Goal: Task Accomplishment & Management: Use online tool/utility

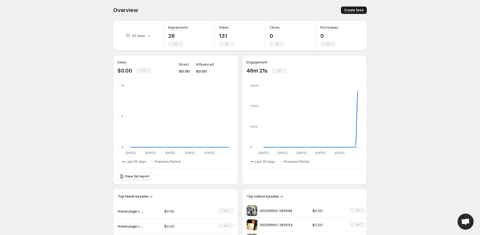
click at [346, 13] on button "Create feed" at bounding box center [354, 9] width 26 height 7
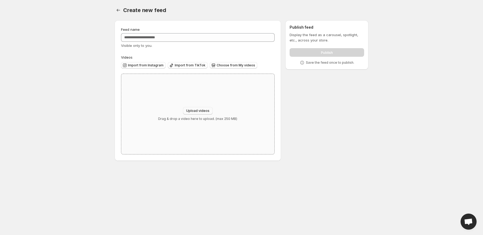
click at [201, 110] on span "Upload videos" at bounding box center [197, 110] width 23 height 4
type input "**********"
click at [123, 9] on span "Create new feed" at bounding box center [144, 10] width 43 height 6
click at [119, 11] on icon "Settings" at bounding box center [118, 9] width 5 height 5
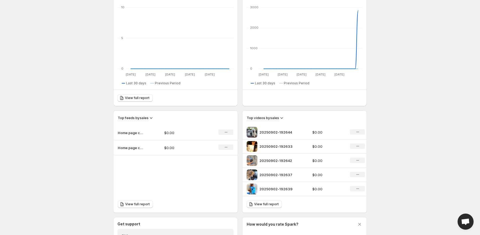
scroll to position [80, 0]
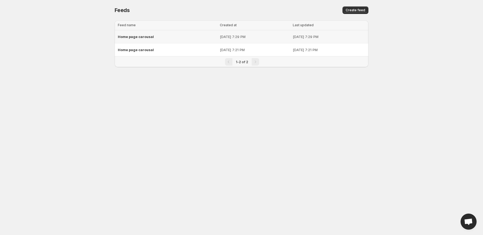
click at [128, 34] on span "Home page carousal" at bounding box center [136, 36] width 36 height 4
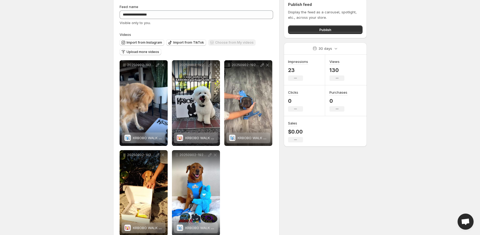
scroll to position [10, 0]
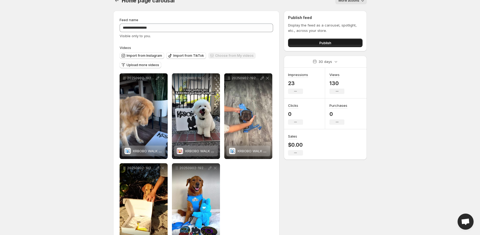
click at [327, 43] on span "Publish" at bounding box center [325, 42] width 12 height 5
click at [318, 42] on button "Publish" at bounding box center [325, 42] width 75 height 9
drag, startPoint x: 344, startPoint y: 4, endPoint x: 168, endPoint y: 5, distance: 176.3
click at [344, 4] on button "More actions" at bounding box center [352, 0] width 32 height 7
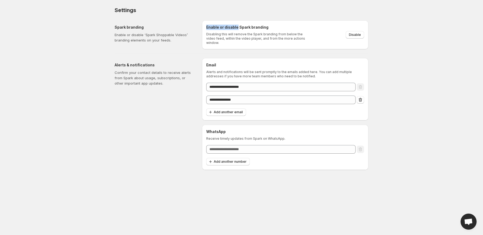
drag, startPoint x: 205, startPoint y: 27, endPoint x: 247, endPoint y: 29, distance: 42.2
click at [247, 29] on div "Enable or disable Spark branding Disabling this will remove the Spark branding …" at bounding box center [285, 34] width 166 height 29
click at [265, 37] on p "Disabling this will remove the Spark branding from below the video feed, within…" at bounding box center [257, 38] width 102 height 13
click at [333, 40] on div "Enable or disable Spark branding Disabling this will remove the Spark branding …" at bounding box center [285, 35] width 158 height 20
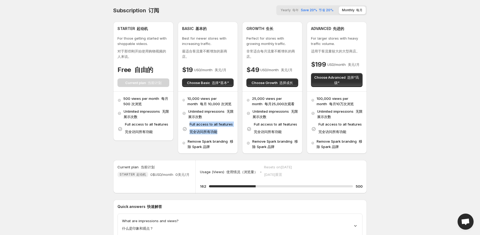
drag, startPoint x: 188, startPoint y: 124, endPoint x: 223, endPoint y: 132, distance: 36.5
click at [223, 132] on div "Full access to all features 完全访问所有功能" at bounding box center [207, 128] width 51 height 15
click at [223, 132] on p "Full access to all features 完全访问所有功能" at bounding box center [211, 128] width 43 height 15
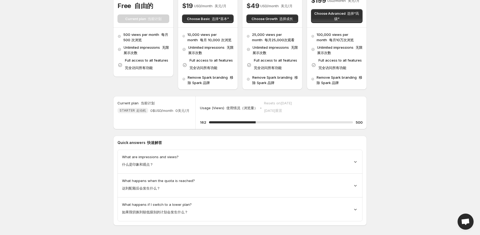
scroll to position [69, 0]
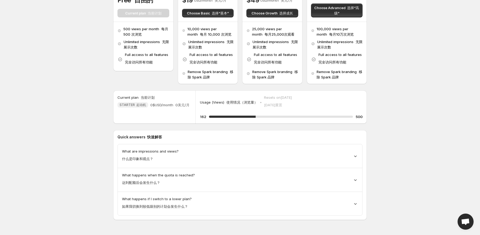
click at [334, 156] on div "What are impressions and views? 什么是印象和观点？" at bounding box center [240, 155] width 236 height 15
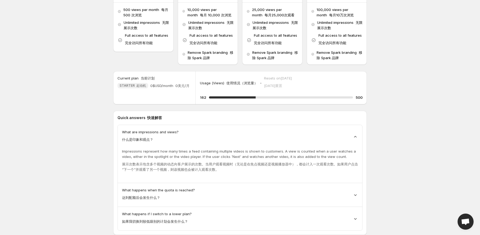
click at [322, 176] on div "What are impressions and views? 什么是印象和观点？ Impressions represent how many times …" at bounding box center [240, 177] width 245 height 106
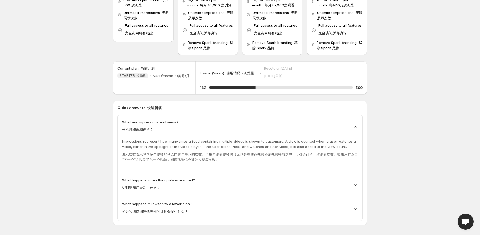
scroll to position [104, 0]
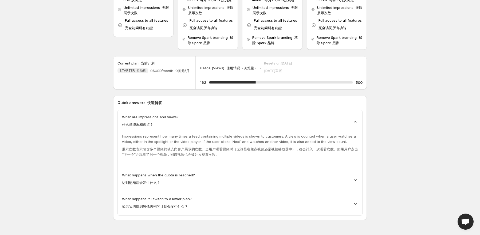
click at [326, 192] on div "What happens if I switch to a lower plan? 如果我切换到较低级别的计划会发生什么？" at bounding box center [240, 204] width 245 height 24
click at [342, 201] on div "What happens if I switch to a lower plan? 如果我切换到较低级别的计划会发生什么？" at bounding box center [240, 203] width 236 height 15
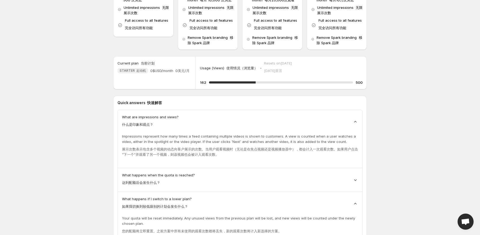
click at [470, 221] on span "Open chat" at bounding box center [466, 221] width 16 height 16
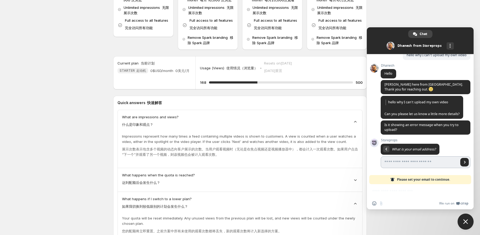
click at [418, 159] on input "Enter your email address..." at bounding box center [420, 162] width 78 height 12
click at [398, 6] on body "Home Feeds Videos Subscription Settings Subscription 订阅 Yearly 每年 Save 20% 节省 2…" at bounding box center [240, 13] width 480 height 235
click at [469, 220] on span "Close chat" at bounding box center [466, 221] width 16 height 16
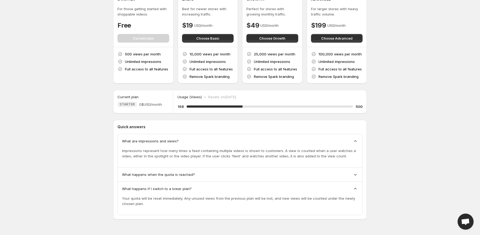
scroll to position [29, 0]
